Goal: Task Accomplishment & Management: Use online tool/utility

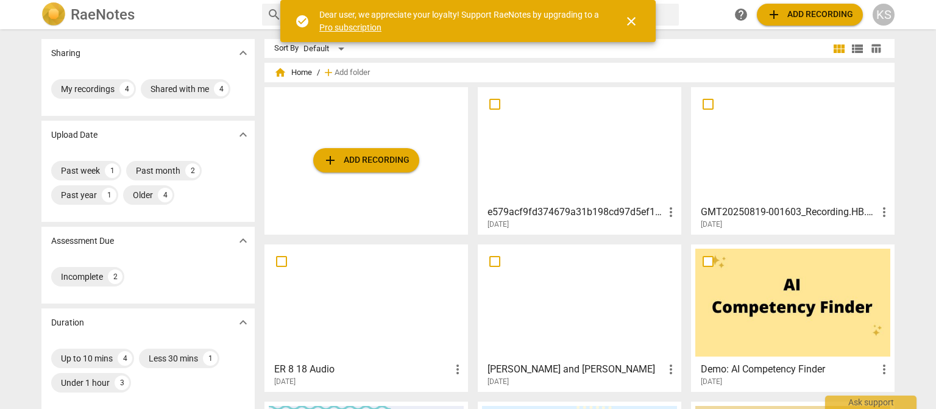
click at [377, 155] on span "add Add recording" at bounding box center [366, 160] width 87 height 15
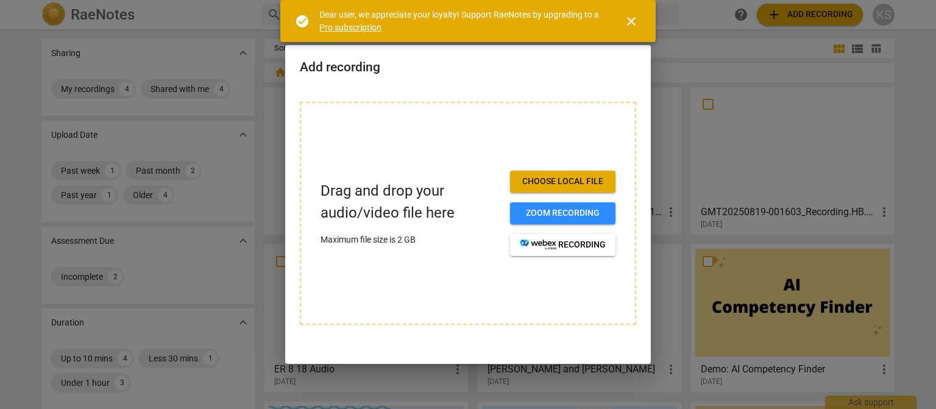
click at [581, 176] on span "Choose local file" at bounding box center [563, 182] width 86 height 12
click at [572, 207] on span "Zoom recording" at bounding box center [563, 213] width 86 height 12
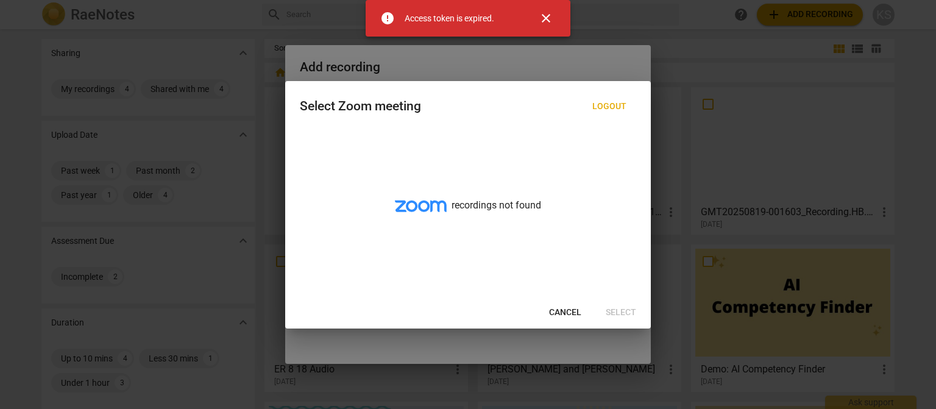
click at [562, 312] on span "Cancel" at bounding box center [565, 313] width 32 height 12
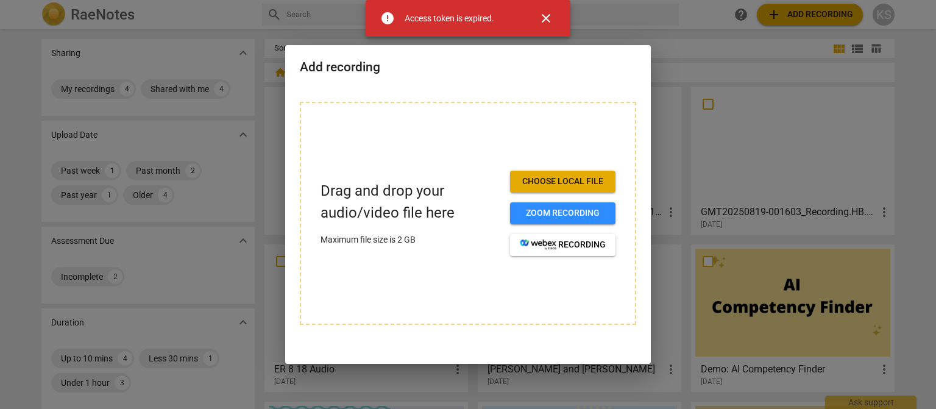
click at [546, 16] on span "close" at bounding box center [546, 18] width 15 height 15
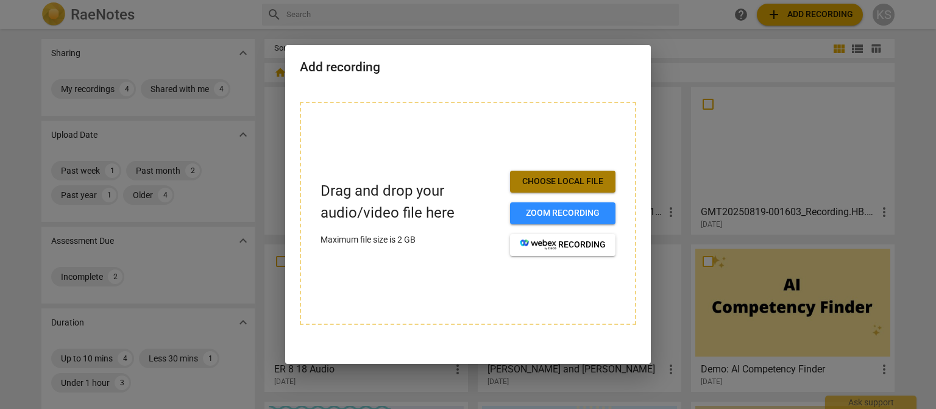
click at [568, 177] on span "Choose local file" at bounding box center [563, 182] width 86 height 12
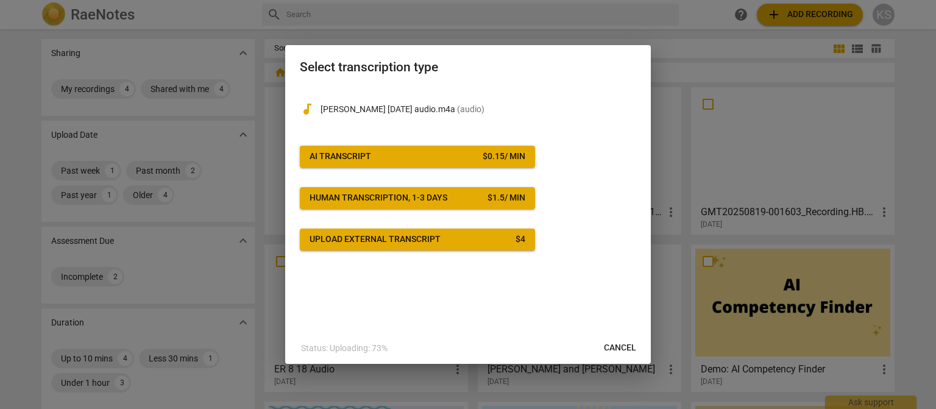
click at [432, 232] on button "Upload external transcript $ 4" at bounding box center [417, 240] width 235 height 22
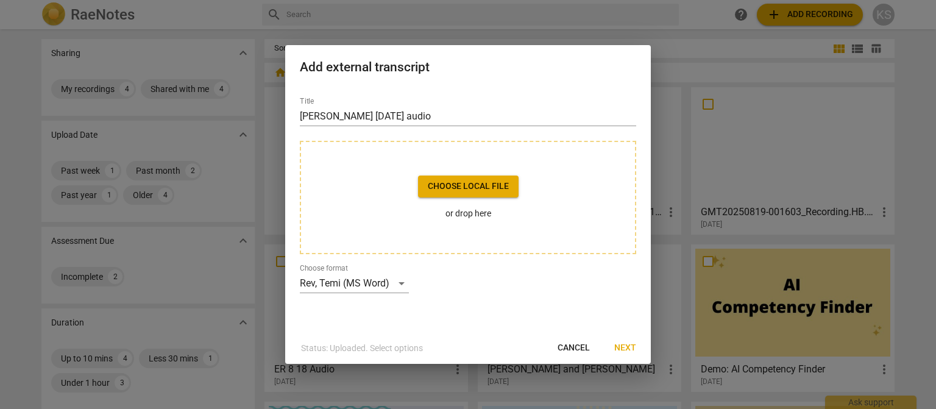
click at [627, 346] on span "Next" at bounding box center [626, 348] width 22 height 12
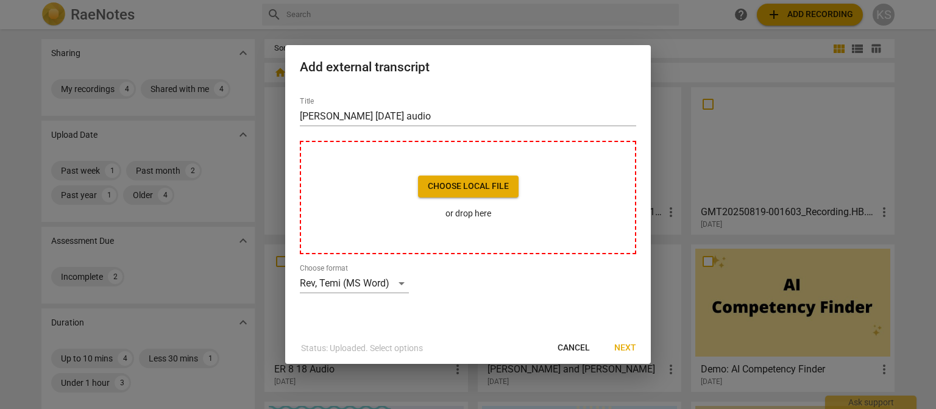
click at [494, 186] on span "Choose local file" at bounding box center [468, 186] width 81 height 12
click at [641, 15] on div at bounding box center [468, 204] width 936 height 409
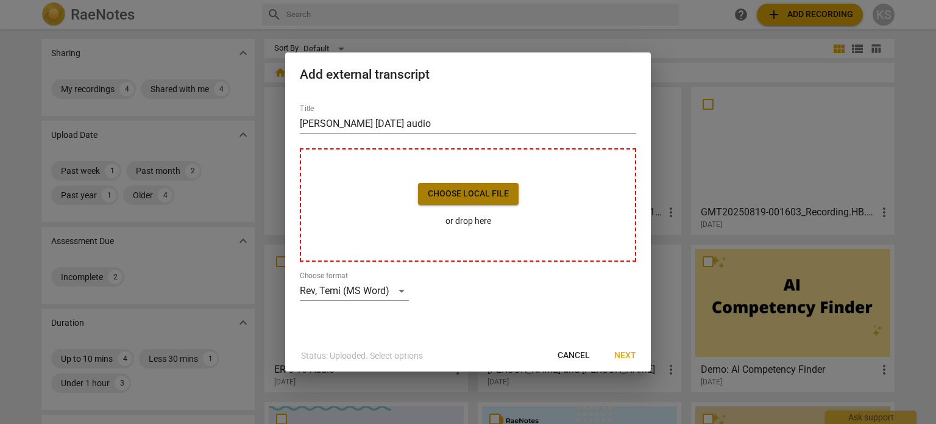
click at [485, 197] on span "Choose local file" at bounding box center [468, 194] width 81 height 12
click at [625, 356] on span "Next" at bounding box center [626, 355] width 22 height 12
drag, startPoint x: 543, startPoint y: 96, endPoint x: 471, endPoint y: 75, distance: 74.9
click at [460, 62] on div "Add external transcript Title [PERSON_NAME] [DATE] audio Choose local file or d…" at bounding box center [468, 211] width 366 height 319
drag, startPoint x: 582, startPoint y: 349, endPoint x: 527, endPoint y: 45, distance: 309.2
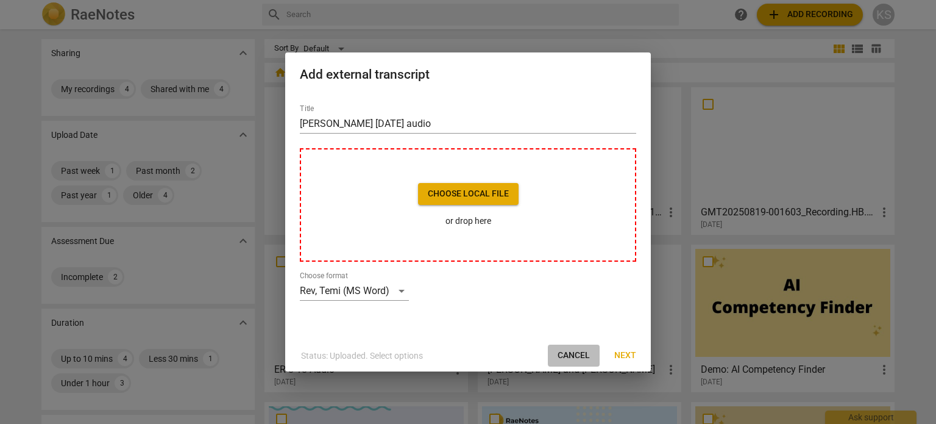
click at [582, 348] on button "Cancel" at bounding box center [574, 355] width 52 height 22
